Goal: Task Accomplishment & Management: Use online tool/utility

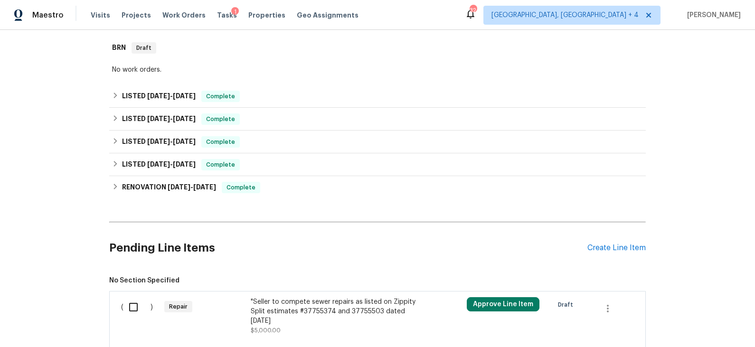
scroll to position [216, 0]
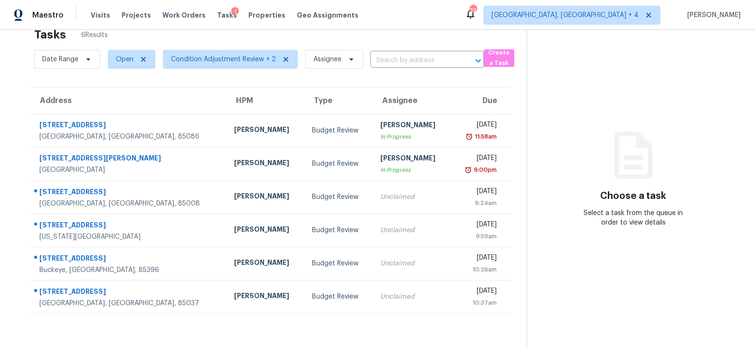
scroll to position [26, 0]
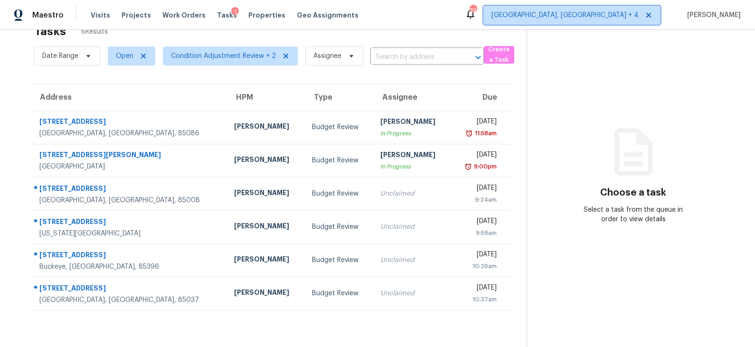
click at [635, 12] on span "[GEOGRAPHIC_DATA], [GEOGRAPHIC_DATA] + 4" at bounding box center [564, 14] width 147 height 9
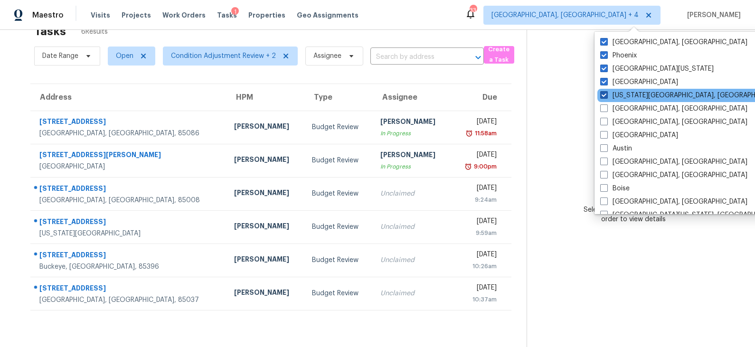
click at [630, 96] on label "Colorado Springs, CO" at bounding box center [691, 95] width 183 height 9
click at [606, 96] on input "Colorado Springs, CO" at bounding box center [603, 94] width 6 height 6
checkbox input "false"
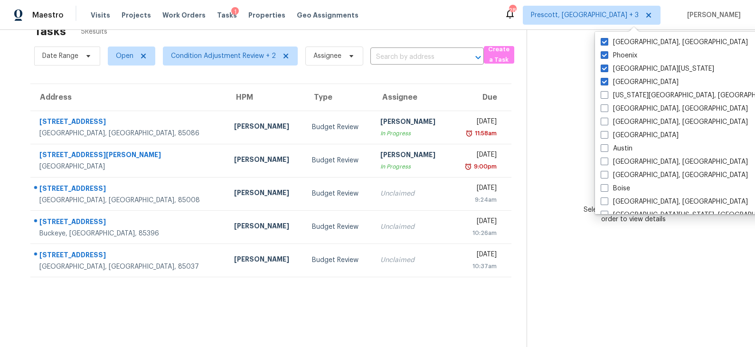
click at [513, 23] on div "Maestro Visits Projects Work Orders Tasks 1 Properties Geo Assignments 28 Presc…" at bounding box center [377, 15] width 755 height 30
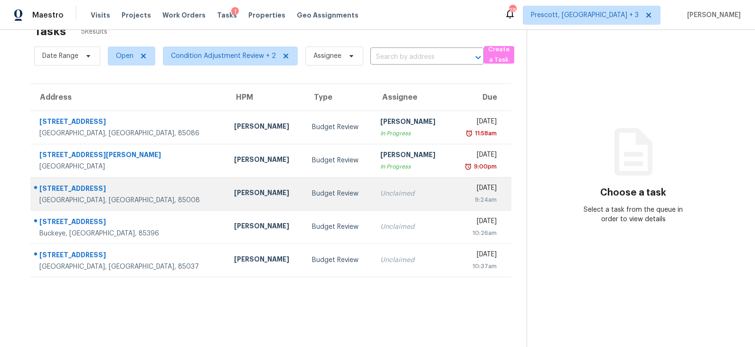
click at [313, 190] on div "Budget Review" at bounding box center [338, 193] width 53 height 9
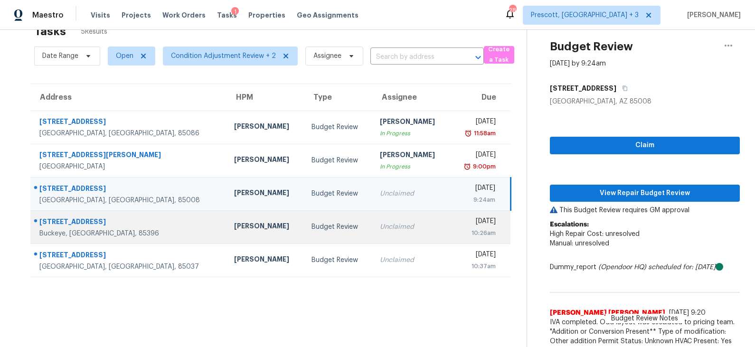
click at [317, 227] on div "Budget Review" at bounding box center [337, 226] width 53 height 9
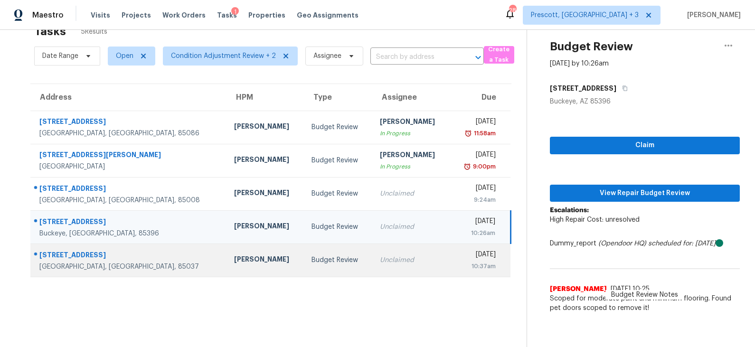
click at [311, 258] on div "Budget Review" at bounding box center [337, 259] width 53 height 9
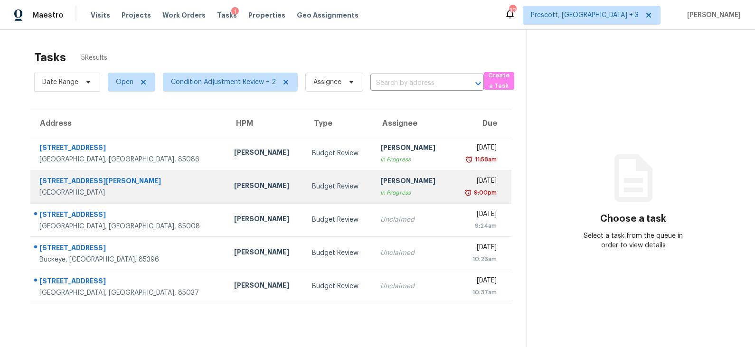
click at [312, 186] on div "Budget Review" at bounding box center [338, 186] width 53 height 9
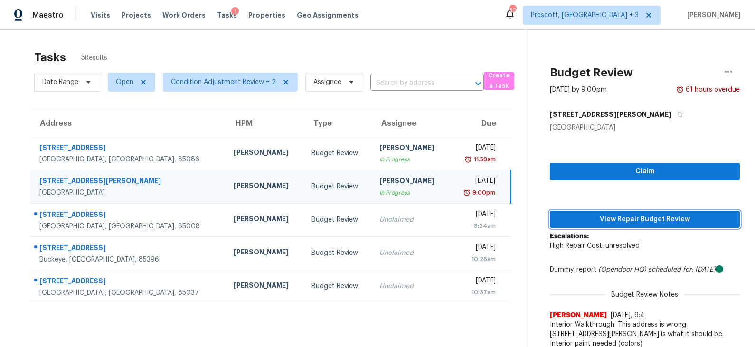
click at [632, 218] on span "View Repair Budget Review" at bounding box center [644, 220] width 175 height 12
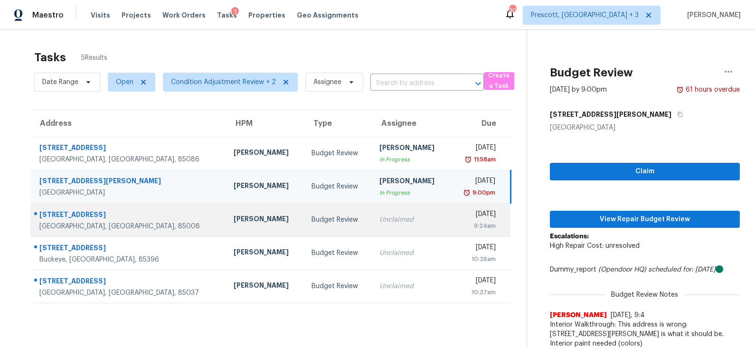
click at [304, 216] on td "Budget Review" at bounding box center [338, 219] width 68 height 33
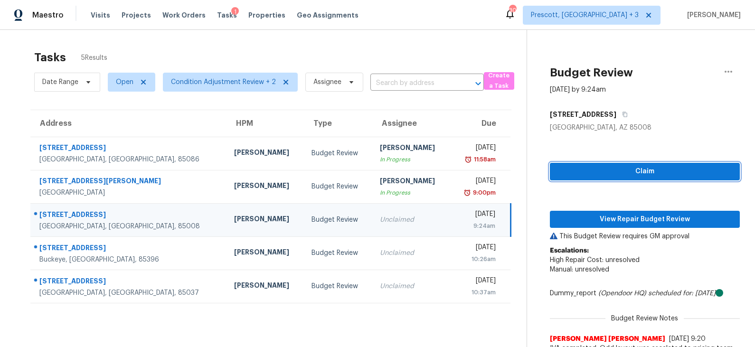
click at [631, 171] on span "Claim" at bounding box center [644, 172] width 175 height 12
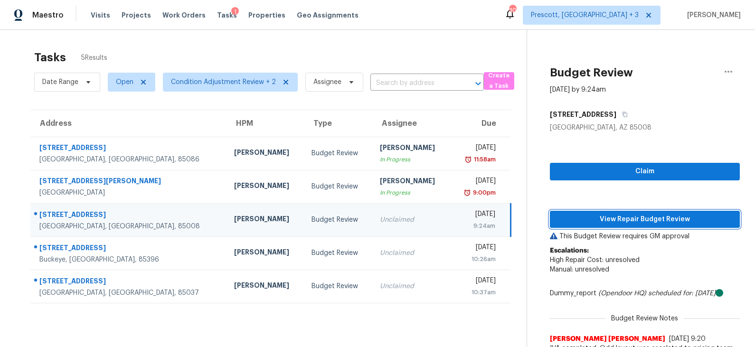
click at [625, 217] on span "View Repair Budget Review" at bounding box center [644, 220] width 175 height 12
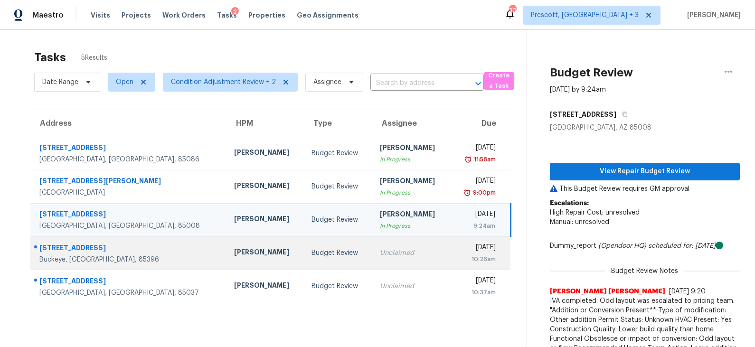
click at [261, 253] on td "[PERSON_NAME]" at bounding box center [265, 252] width 78 height 33
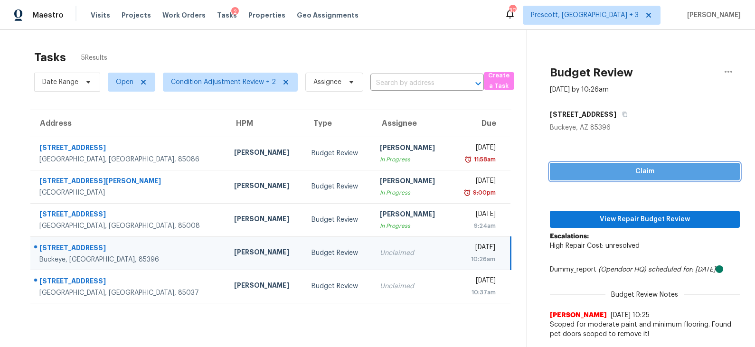
click at [630, 168] on span "Claim" at bounding box center [644, 172] width 175 height 12
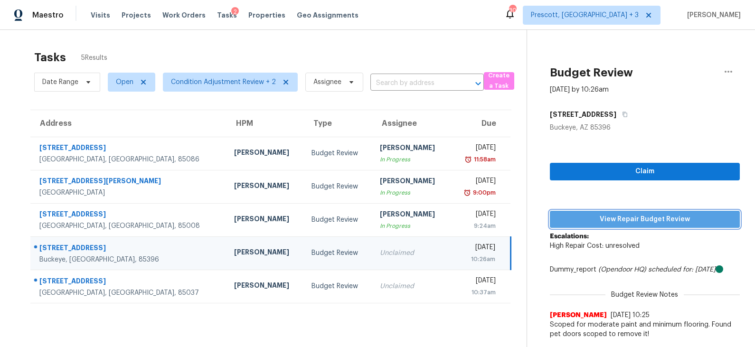
click at [618, 218] on span "View Repair Budget Review" at bounding box center [644, 220] width 175 height 12
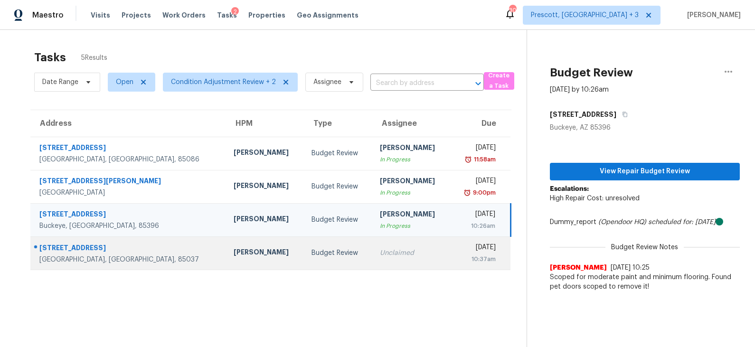
click at [307, 243] on td "Budget Review" at bounding box center [338, 252] width 68 height 33
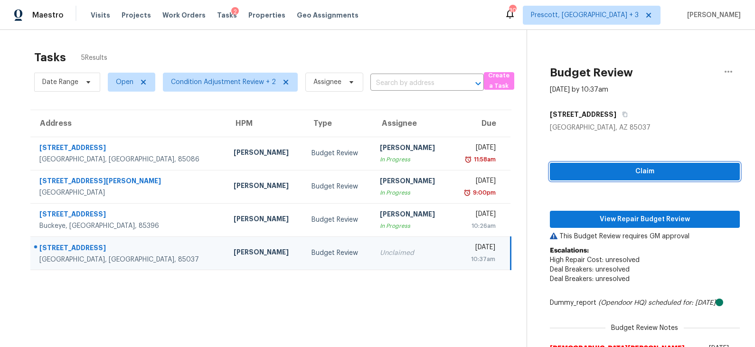
click at [631, 171] on span "Claim" at bounding box center [644, 172] width 175 height 12
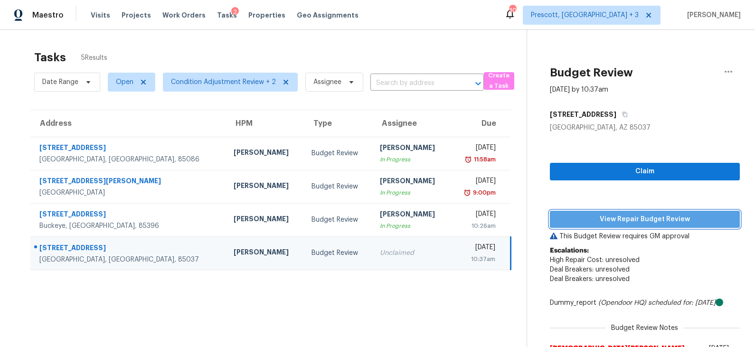
click at [623, 215] on span "View Repair Budget Review" at bounding box center [644, 220] width 175 height 12
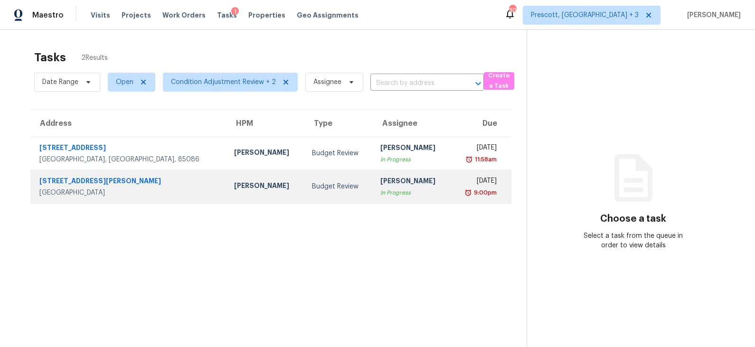
click at [322, 188] on td "Budget Review" at bounding box center [338, 186] width 68 height 33
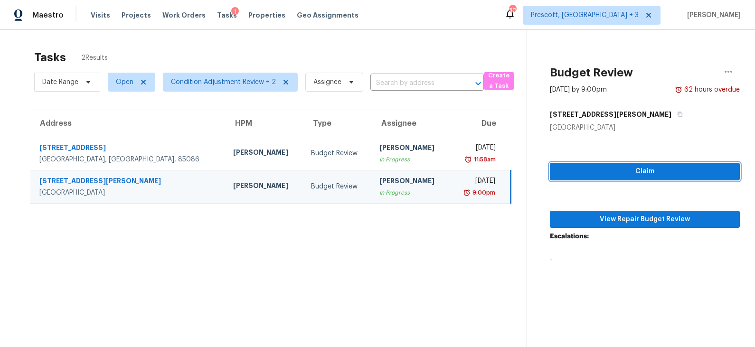
click at [647, 170] on span "Claim" at bounding box center [644, 172] width 175 height 12
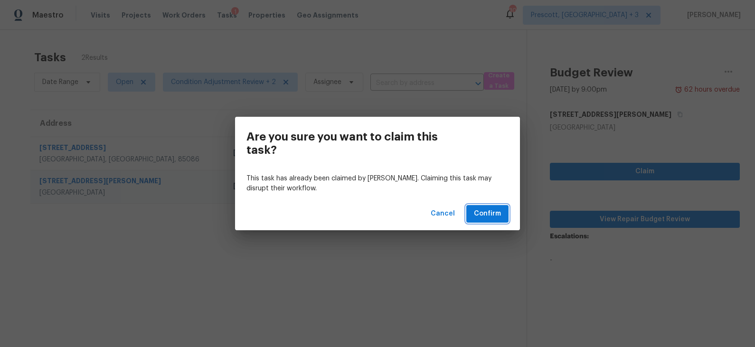
click at [485, 214] on span "Confirm" at bounding box center [487, 214] width 27 height 12
